Goal: Transaction & Acquisition: Purchase product/service

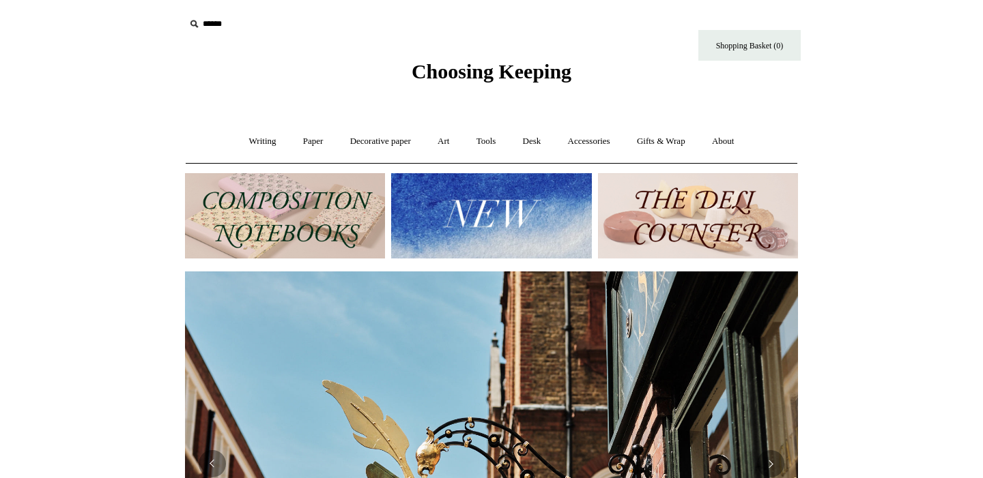
click at [199, 25] on icon at bounding box center [193, 23] width 15 height 15
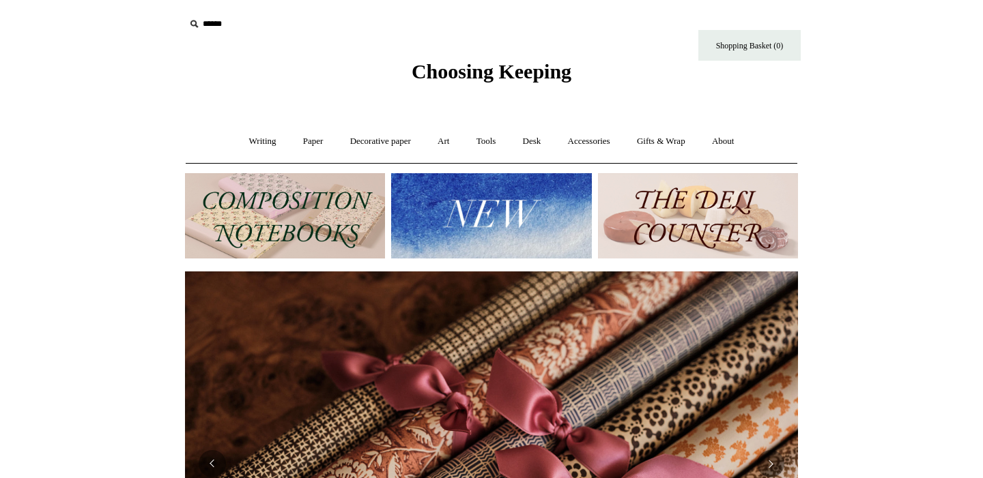
scroll to position [0, 1226]
click at [199, 25] on icon at bounding box center [193, 23] width 15 height 15
click at [220, 24] on input "text" at bounding box center [269, 24] width 168 height 25
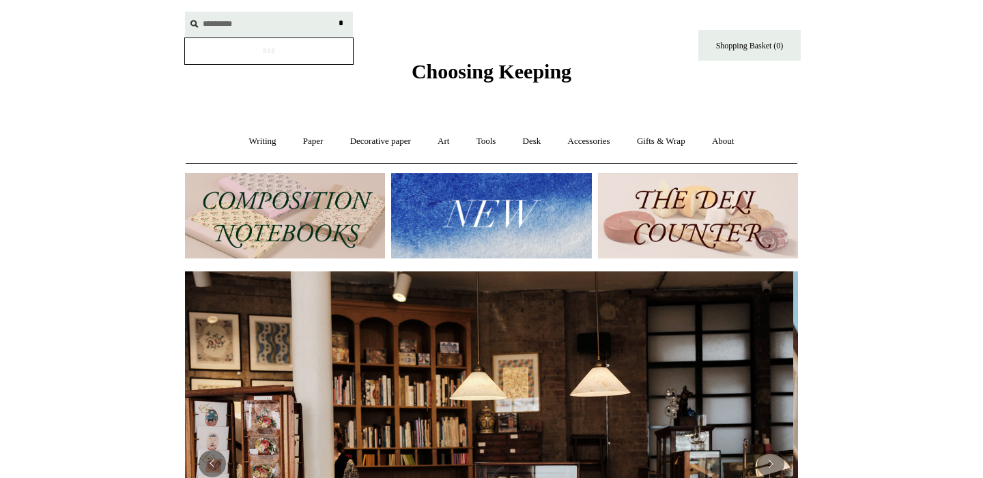
scroll to position [0, 0]
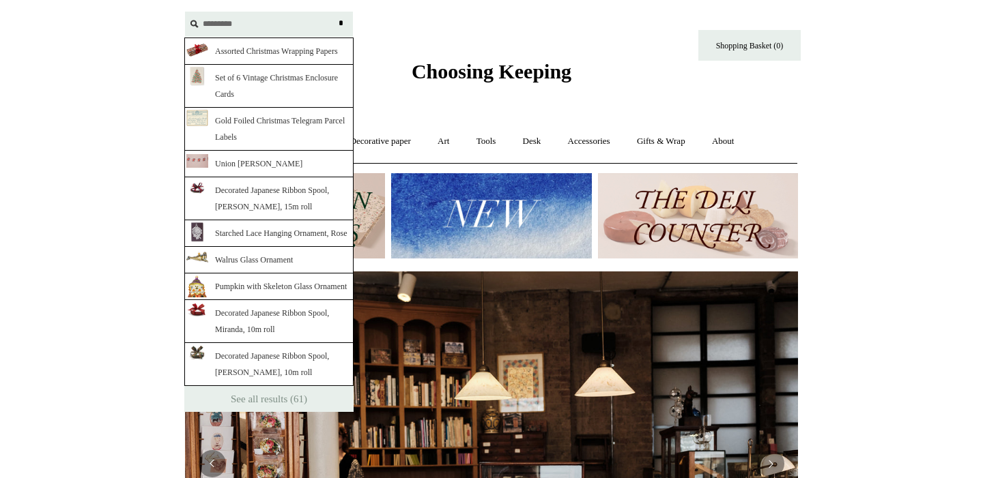
type input "*********"
click at [341, 23] on input "*" at bounding box center [341, 24] width 14 height 24
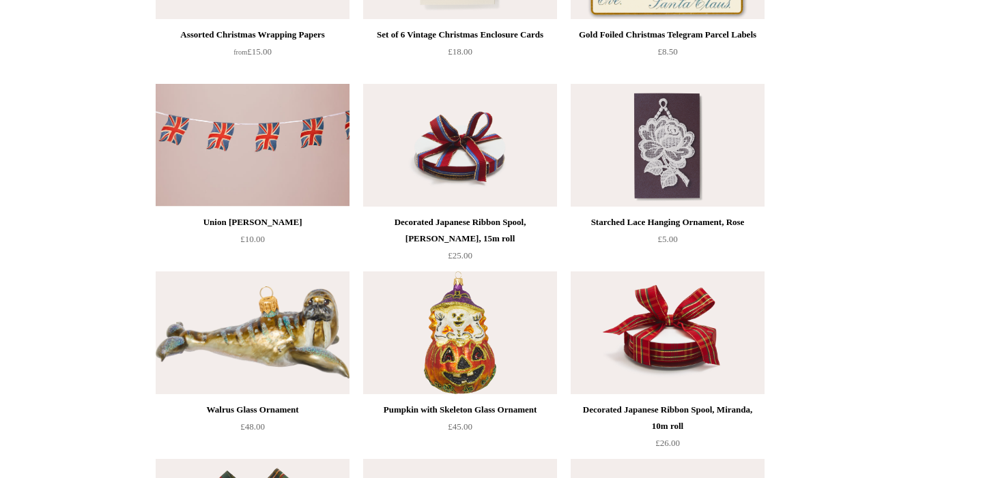
scroll to position [412, 0]
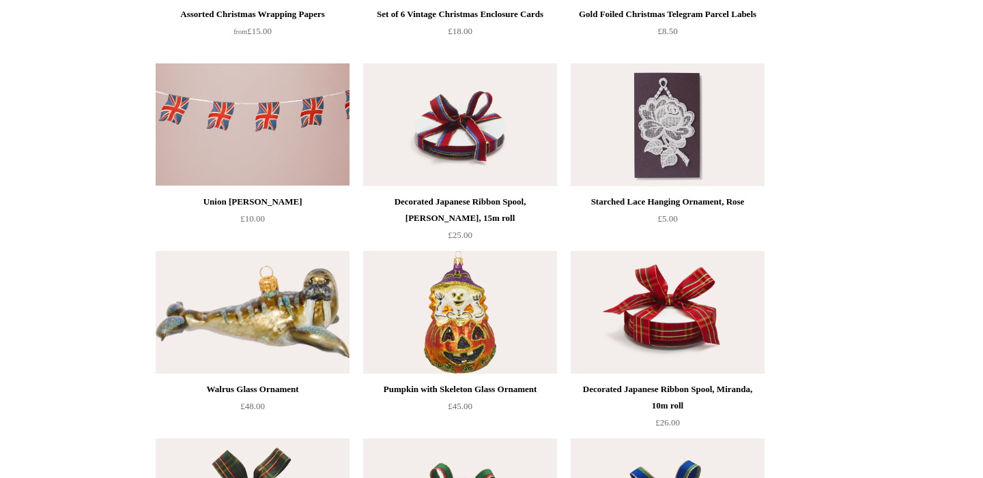
click at [461, 149] on img at bounding box center [460, 124] width 194 height 123
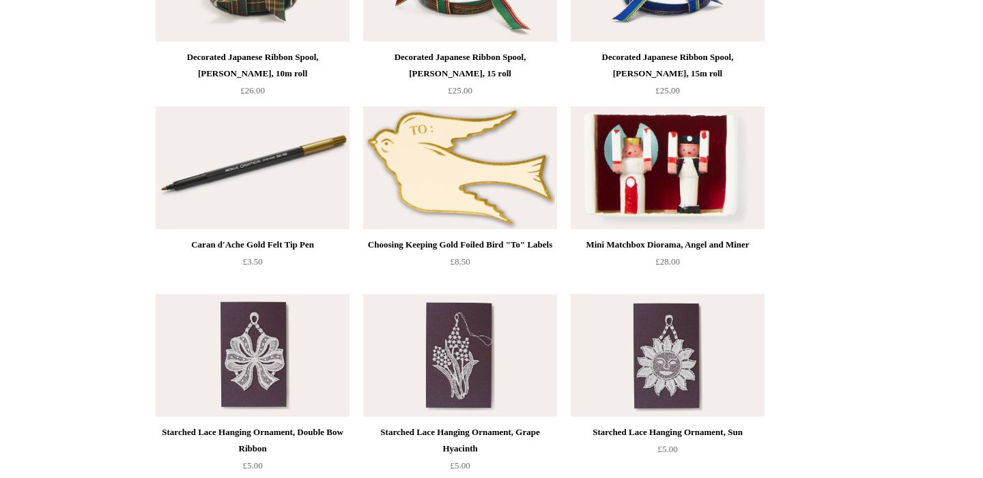
scroll to position [934, 0]
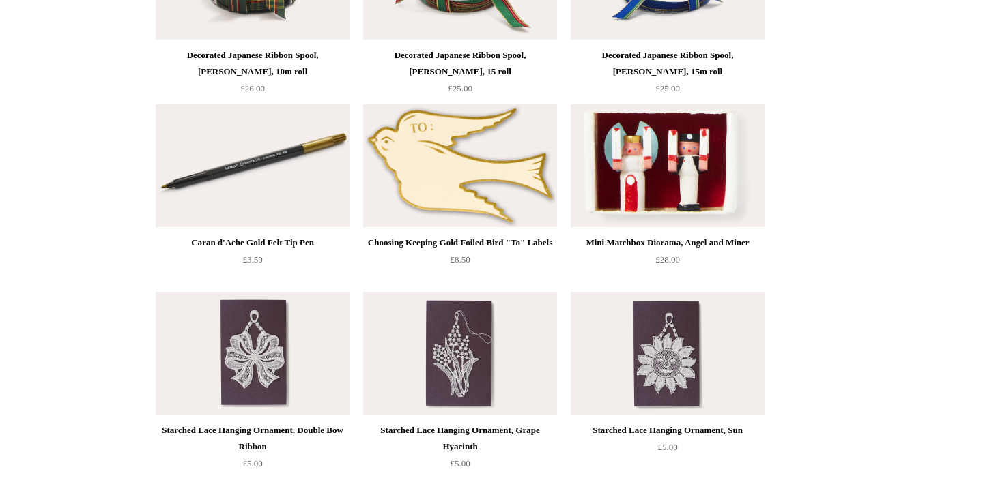
click at [446, 178] on img at bounding box center [460, 165] width 194 height 123
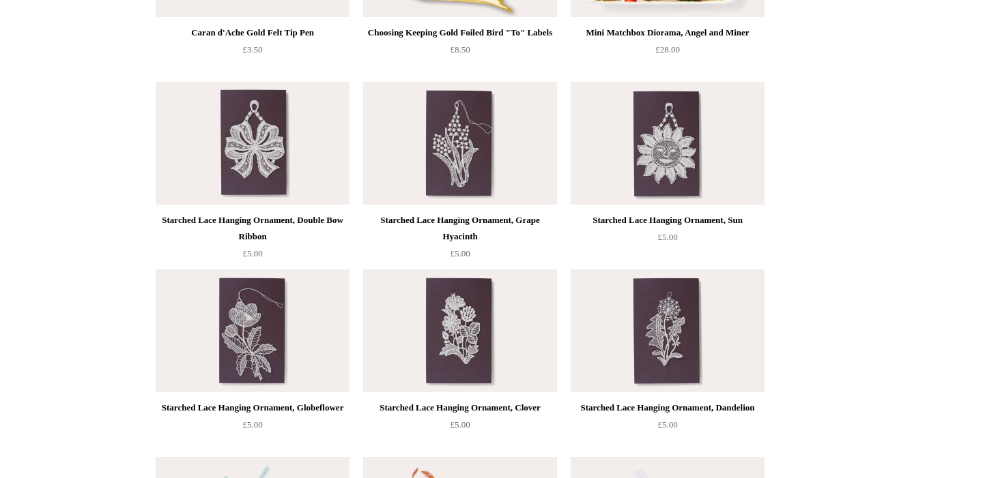
scroll to position [1140, 0]
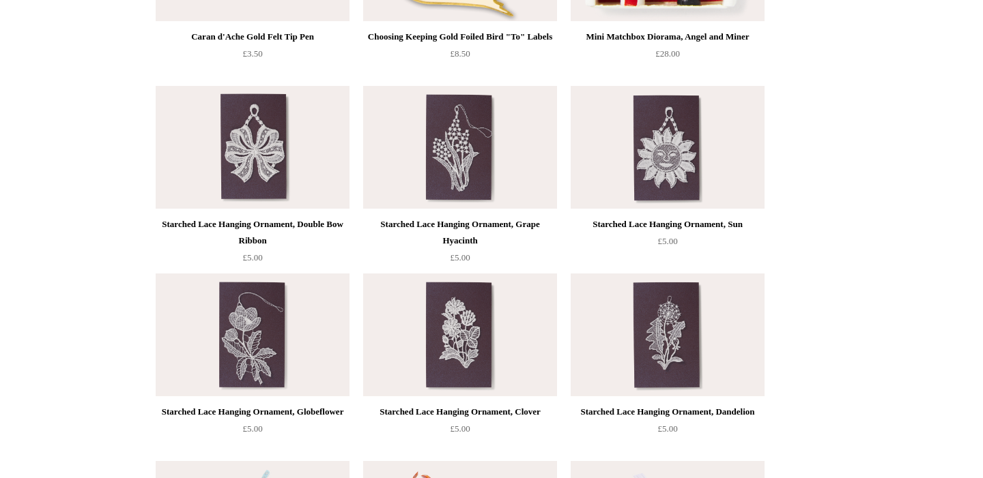
click at [473, 145] on img at bounding box center [460, 147] width 194 height 123
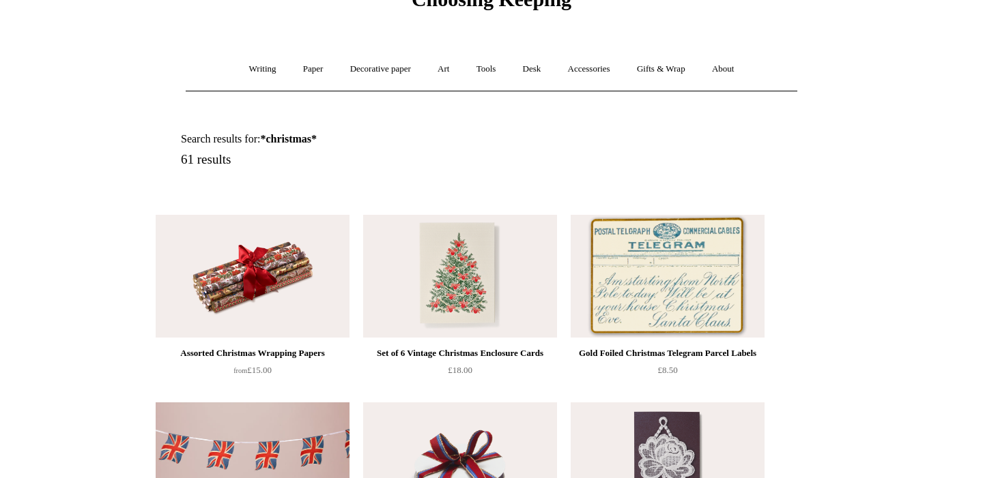
scroll to position [109, 0]
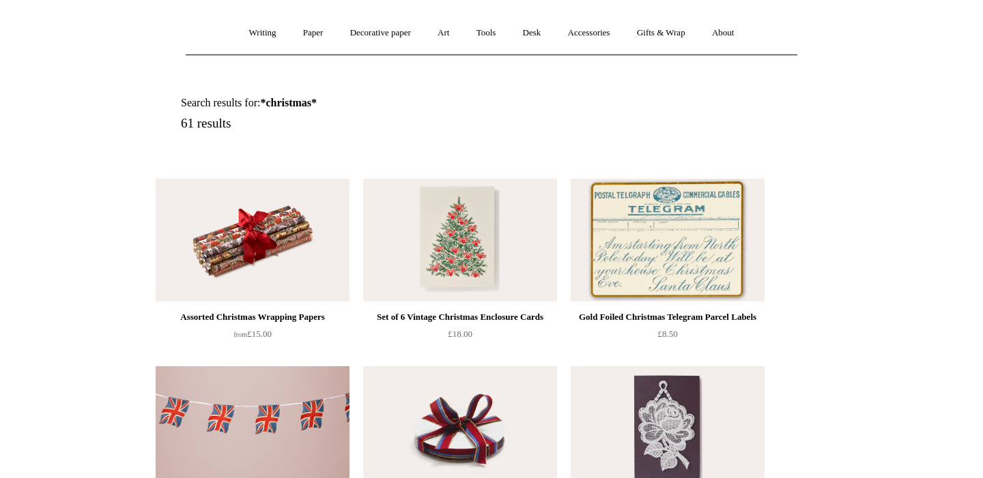
click at [649, 221] on img at bounding box center [668, 240] width 194 height 123
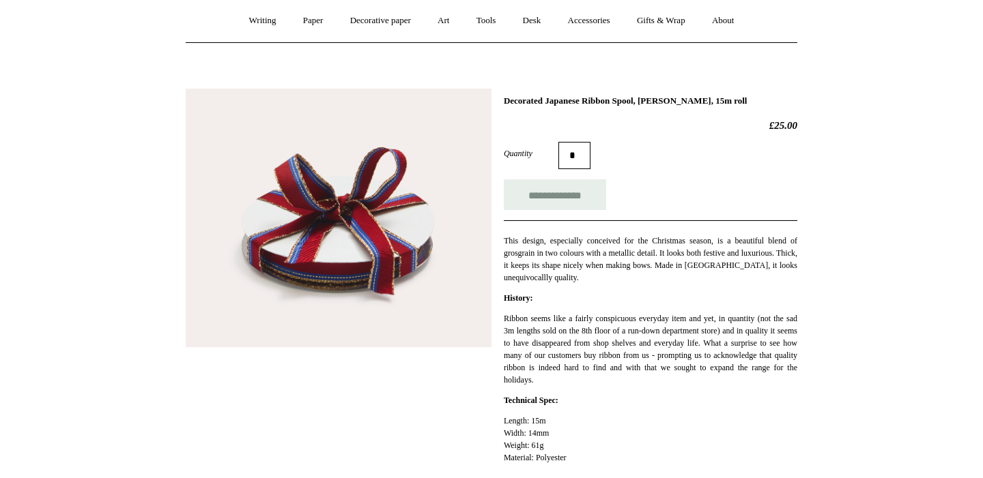
scroll to position [167, 0]
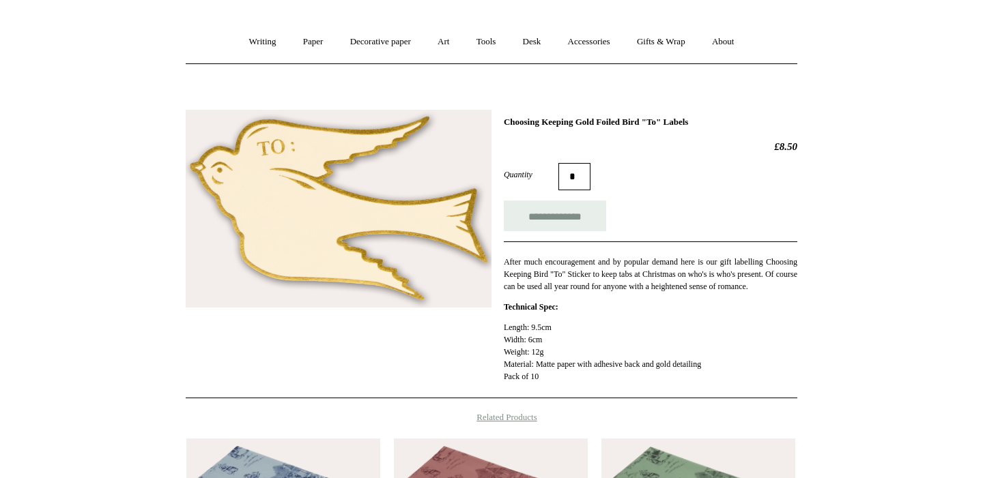
scroll to position [102, 0]
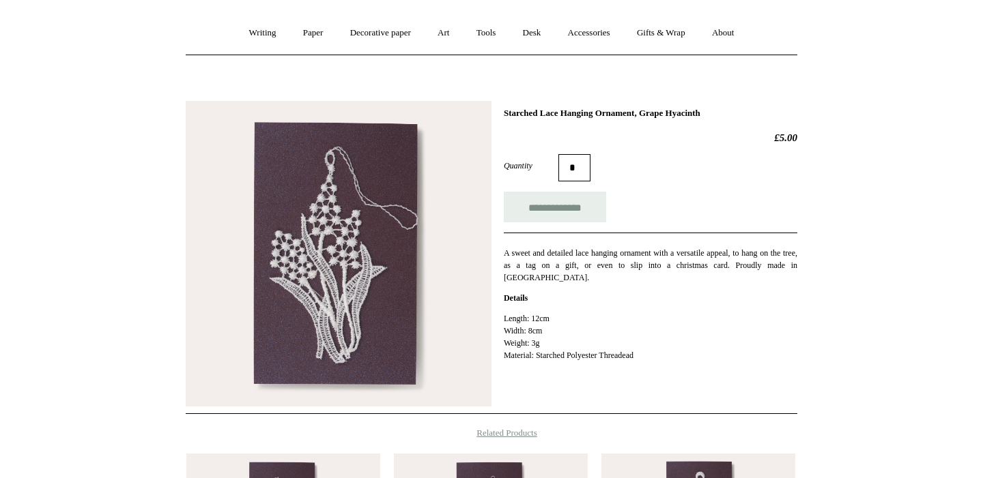
scroll to position [112, 0]
